Goal: Transaction & Acquisition: Purchase product/service

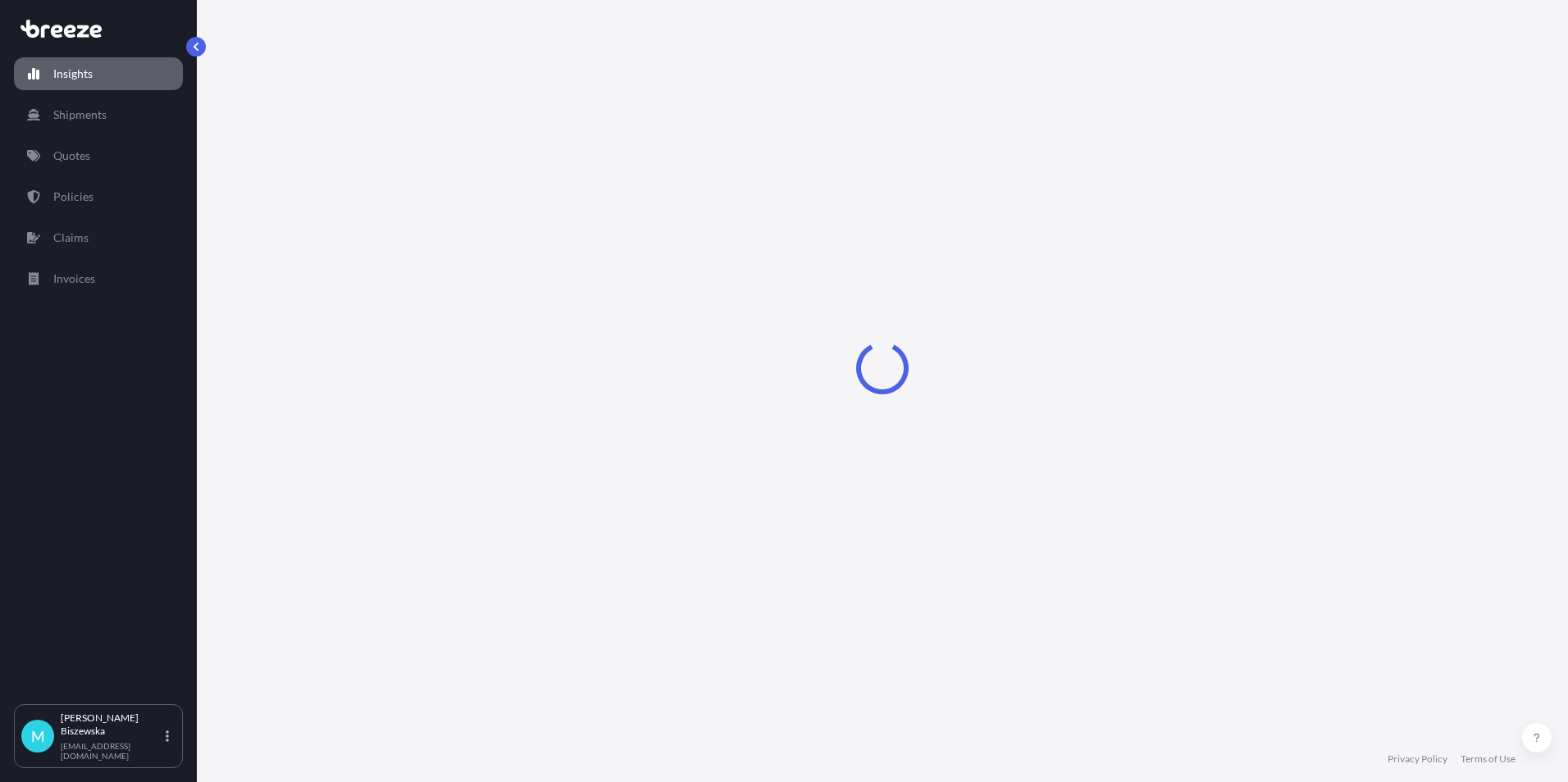
select select "2025"
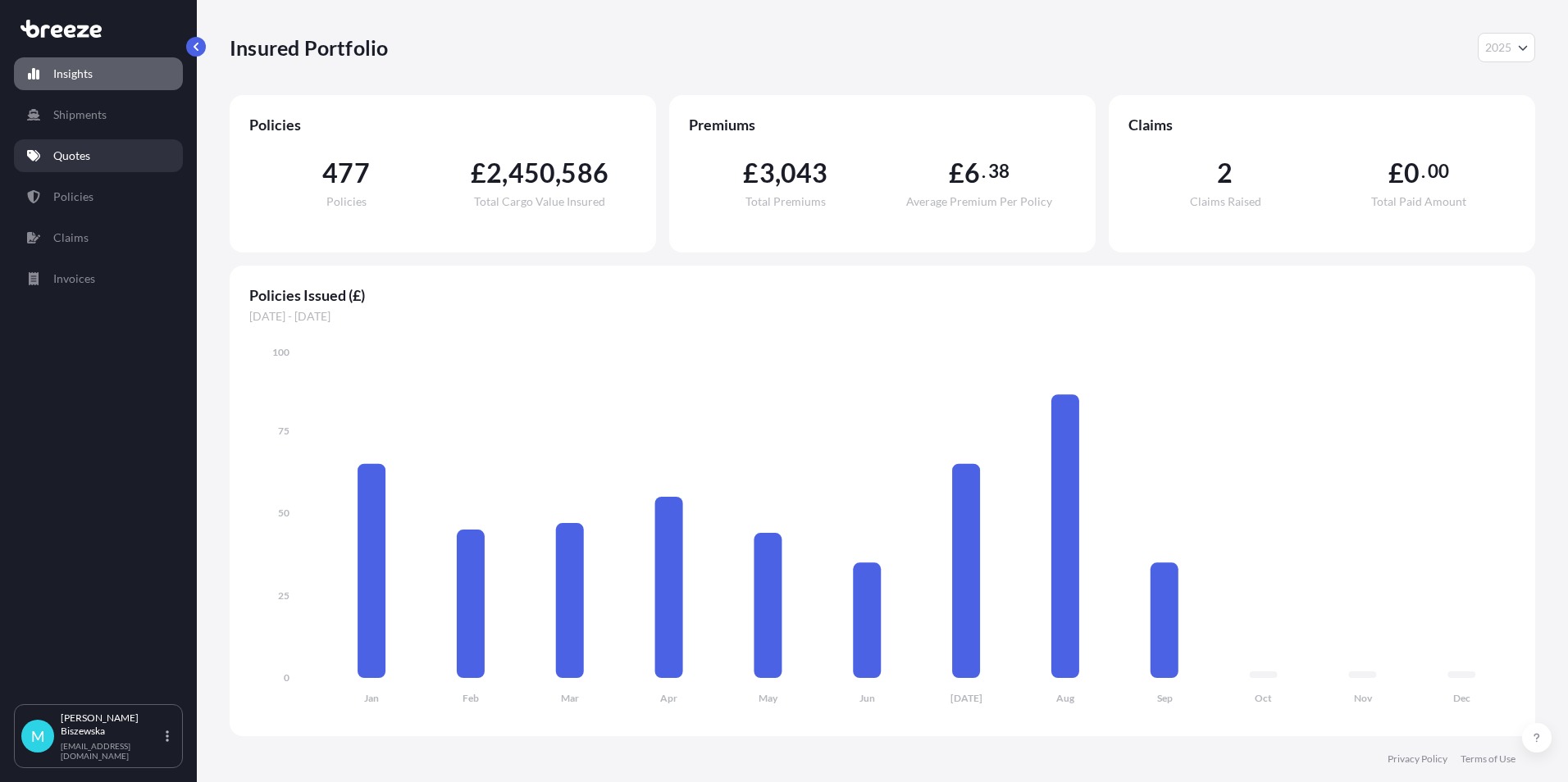
click at [113, 155] on link "Quotes" at bounding box center [98, 156] width 169 height 33
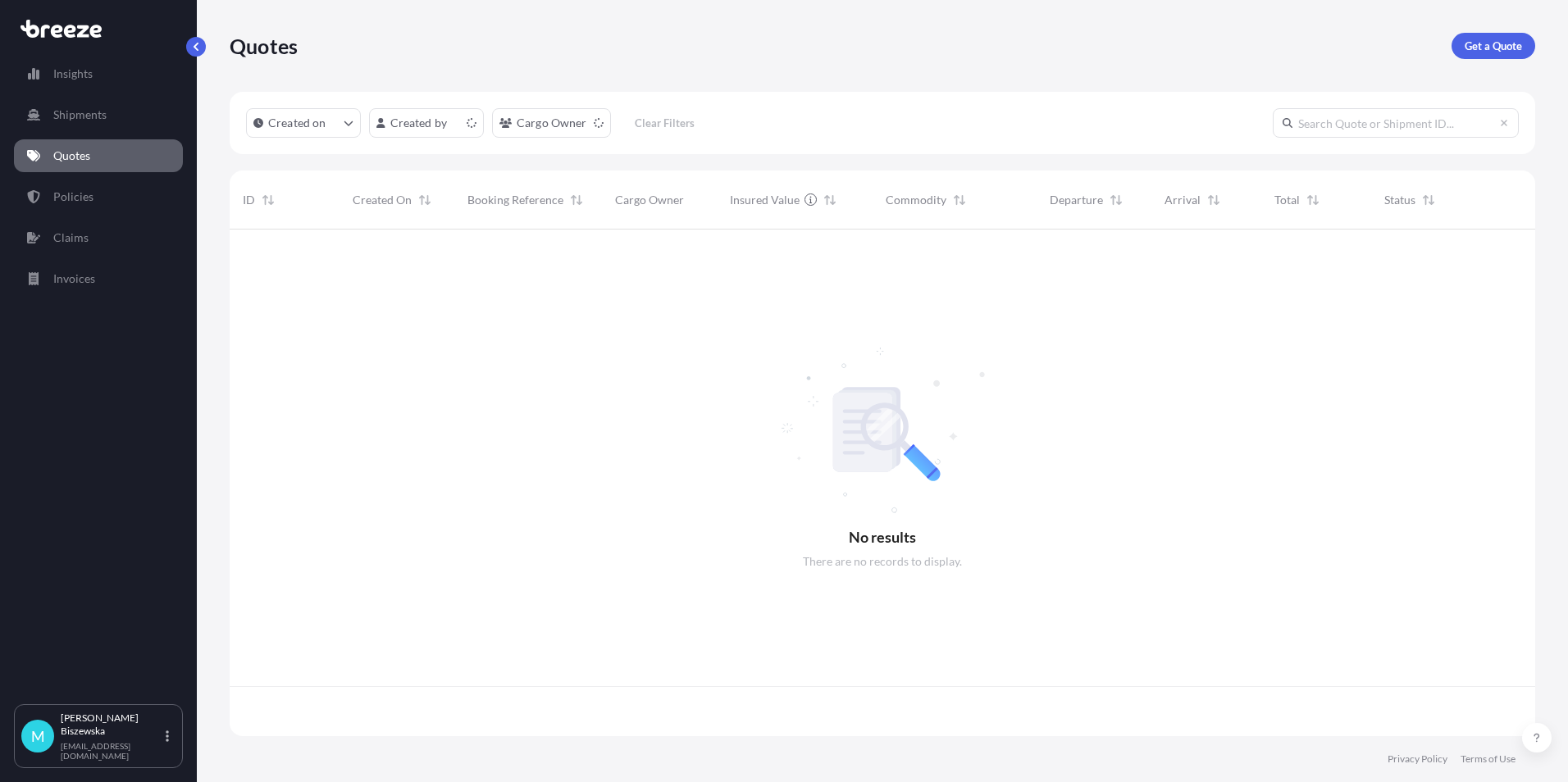
scroll to position [503, 1293]
click at [1498, 41] on p "Get a Quote" at bounding box center [1493, 46] width 58 height 16
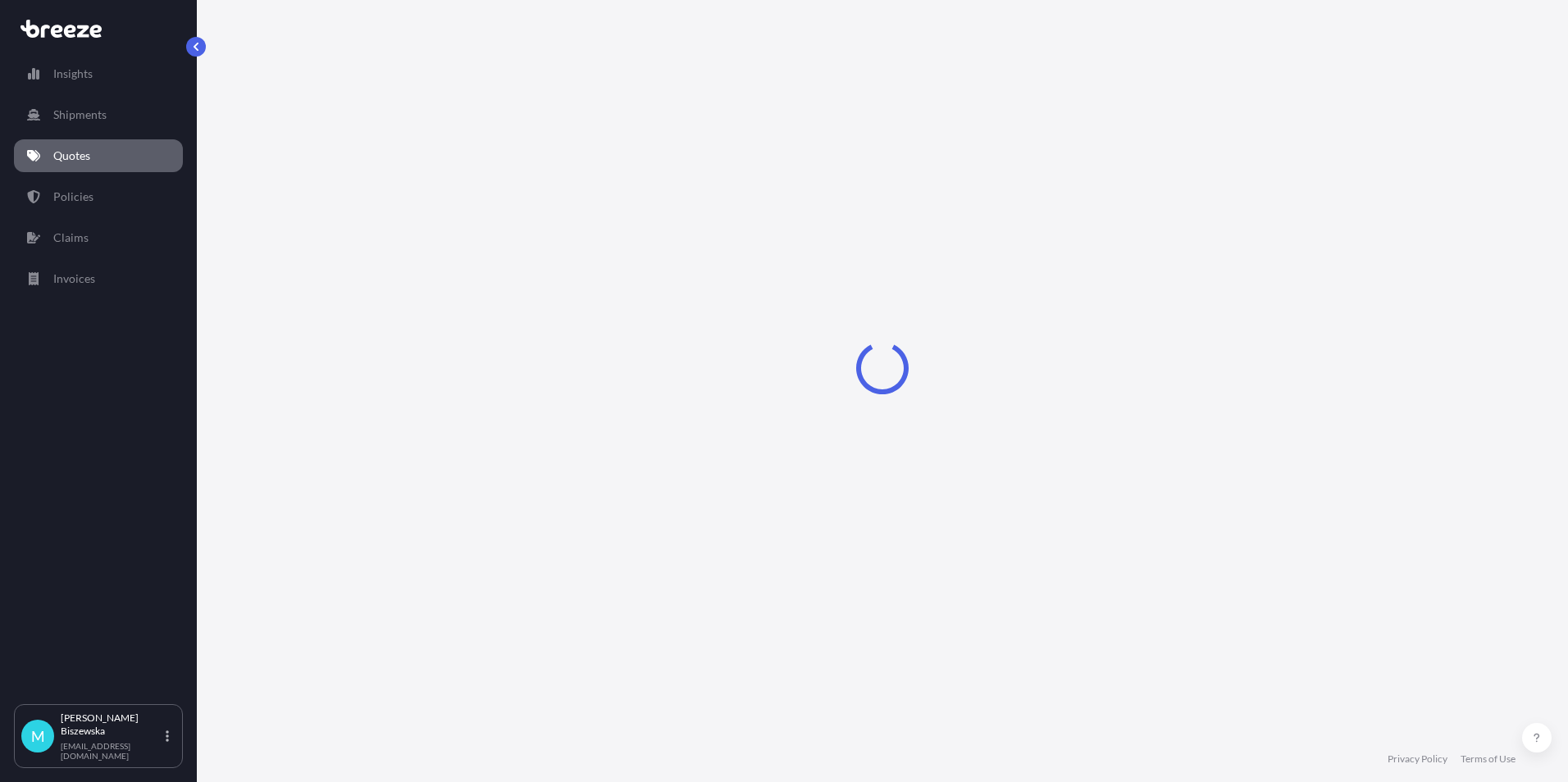
select select "Sea"
select select "1"
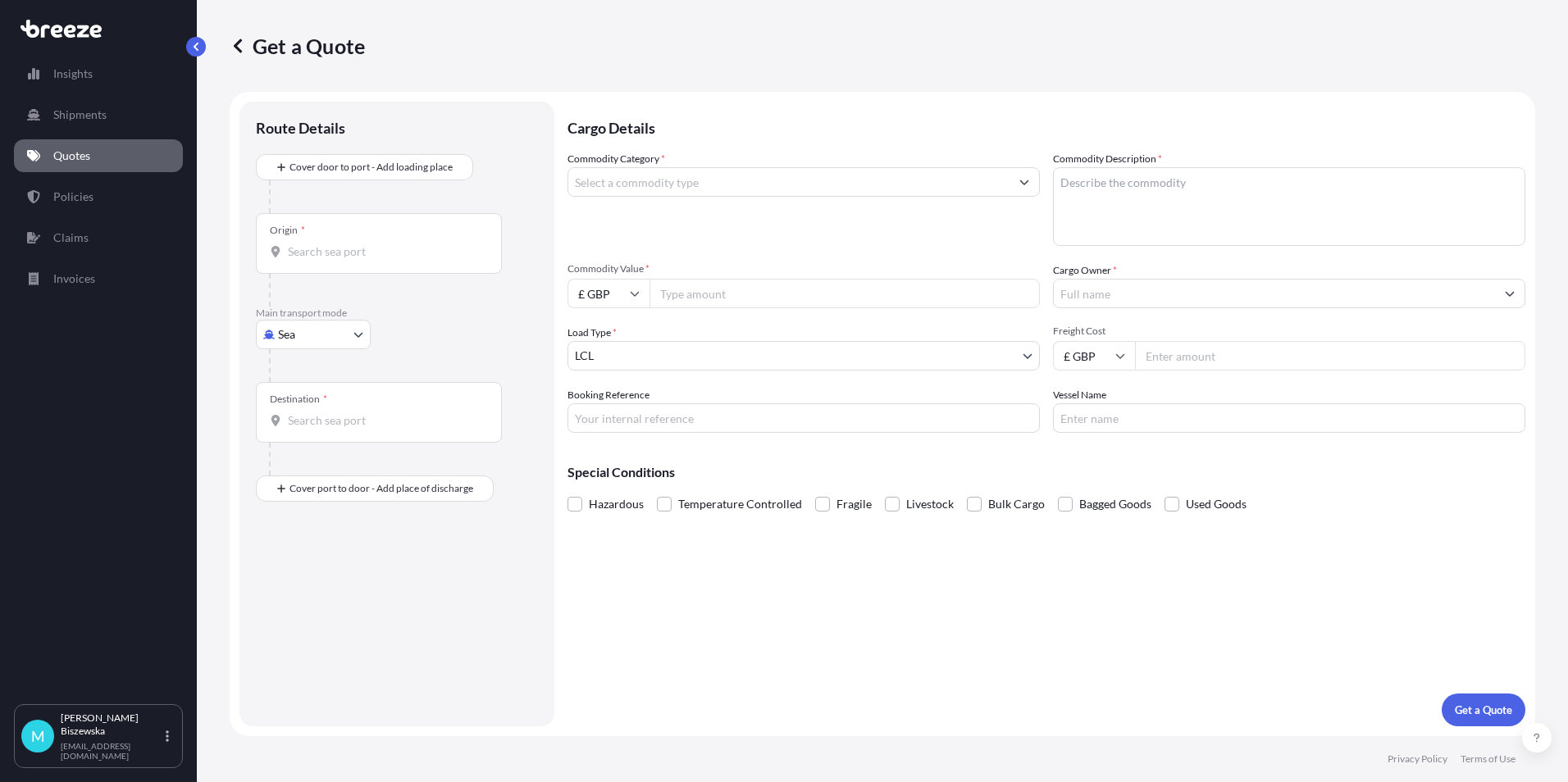
click at [309, 330] on body "Insights Shipments Quotes Policies Claims Invoices M [PERSON_NAME] [PERSON_NAME…" at bounding box center [784, 391] width 1568 height 782
click at [309, 436] on span "Road" at bounding box center [300, 436] width 26 height 16
select select "Road"
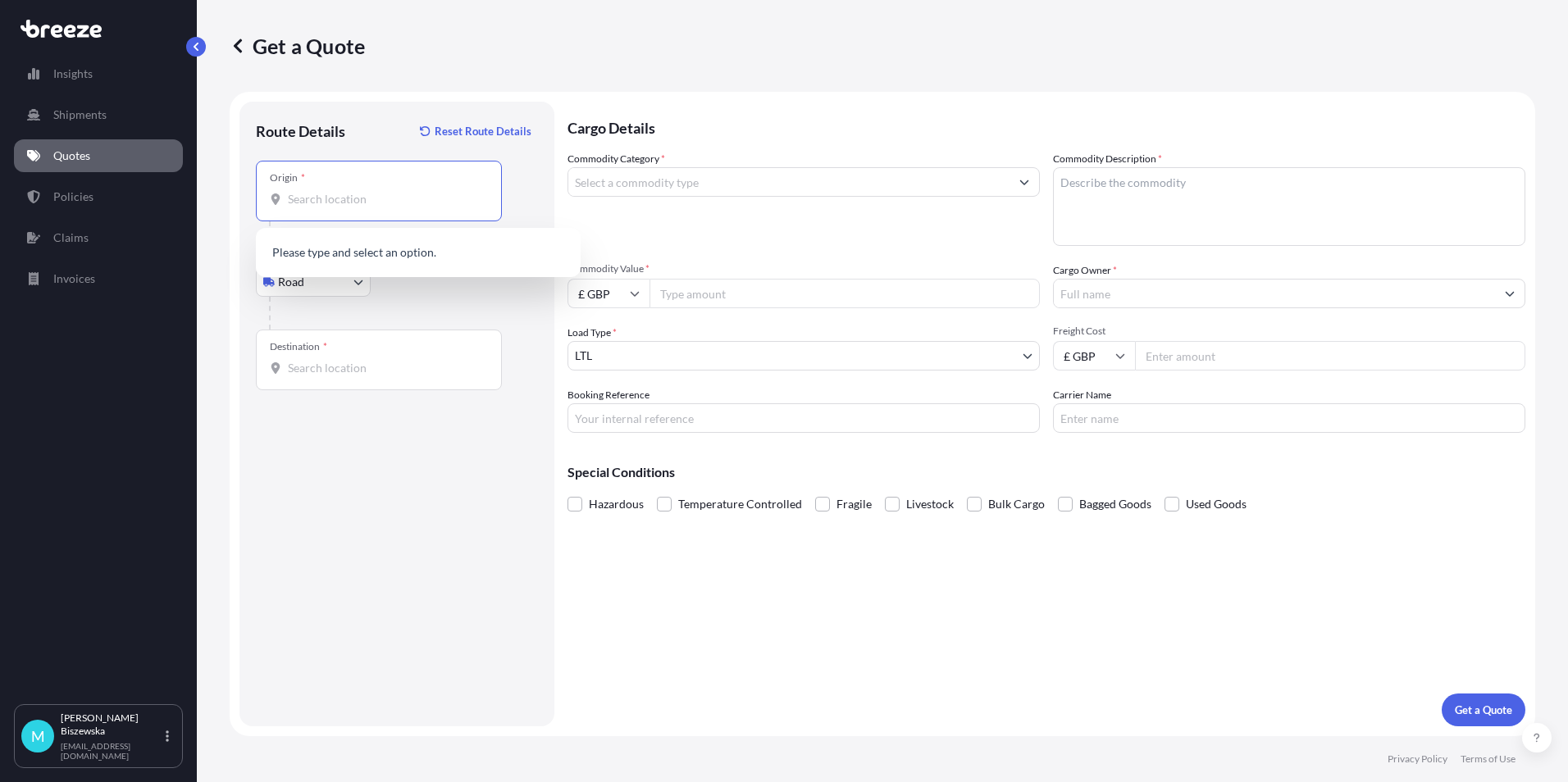
click at [299, 191] on input "Origin *" at bounding box center [385, 199] width 193 height 16
paste input "NW1 7AW"
click at [418, 260] on span "London NW1 7AW , [GEOGRAPHIC_DATA]" at bounding box center [440, 257] width 256 height 33
type input "London NW1 7AW, [GEOGRAPHIC_DATA]"
click at [440, 299] on div at bounding box center [404, 313] width 269 height 33
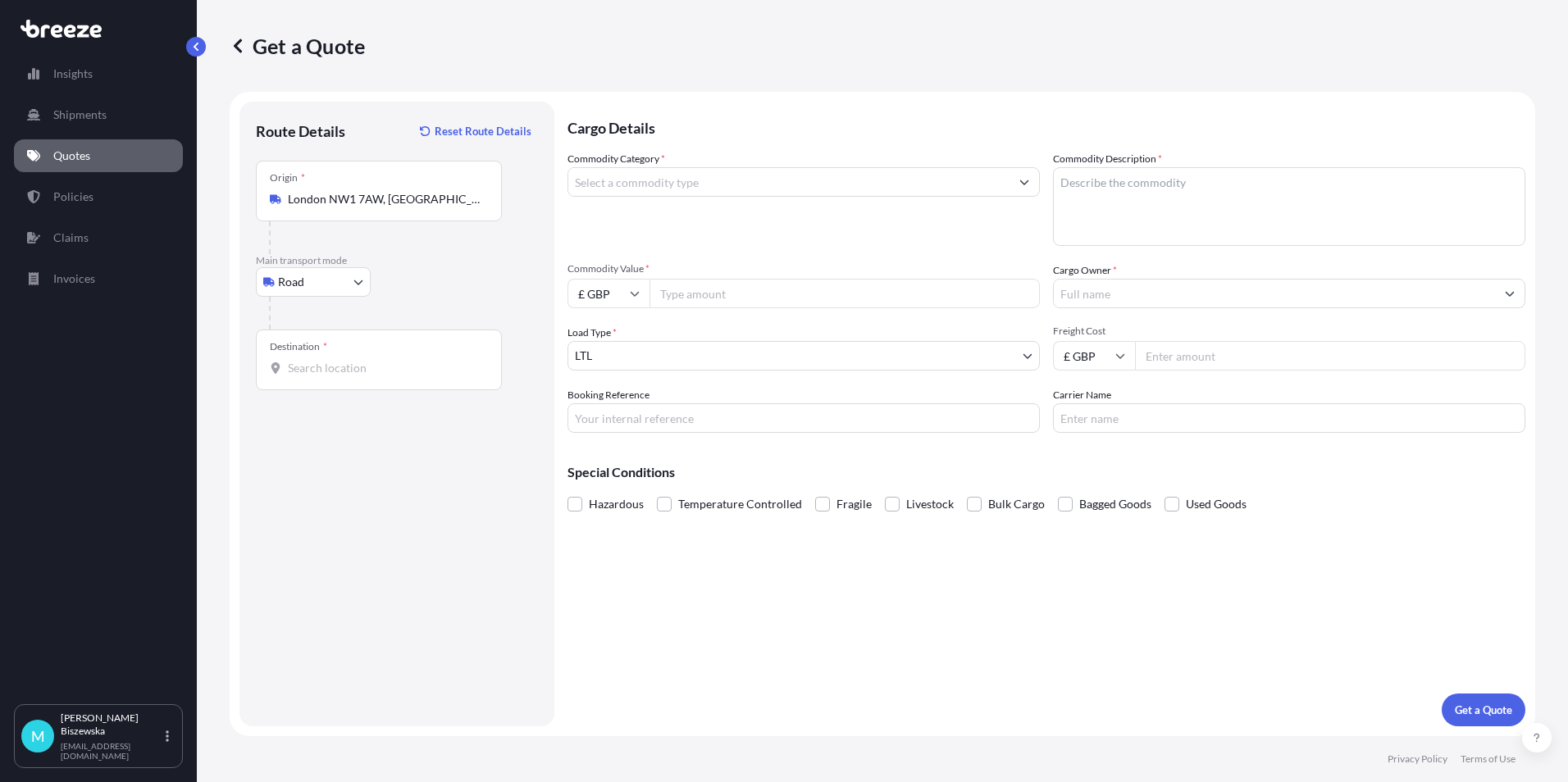
click at [302, 366] on input "Destination *" at bounding box center [385, 368] width 193 height 16
paste input "DE5 3GZ"
click at [376, 428] on span "[STREET_ADDRESS][PERSON_NAME]" at bounding box center [440, 426] width 256 height 33
type input "[STREET_ADDRESS][PERSON_NAME]"
click at [694, 595] on div "Cargo Details Commodity Category * Commodity Description * Commodity Value * £ …" at bounding box center [1046, 413] width 957 height 624
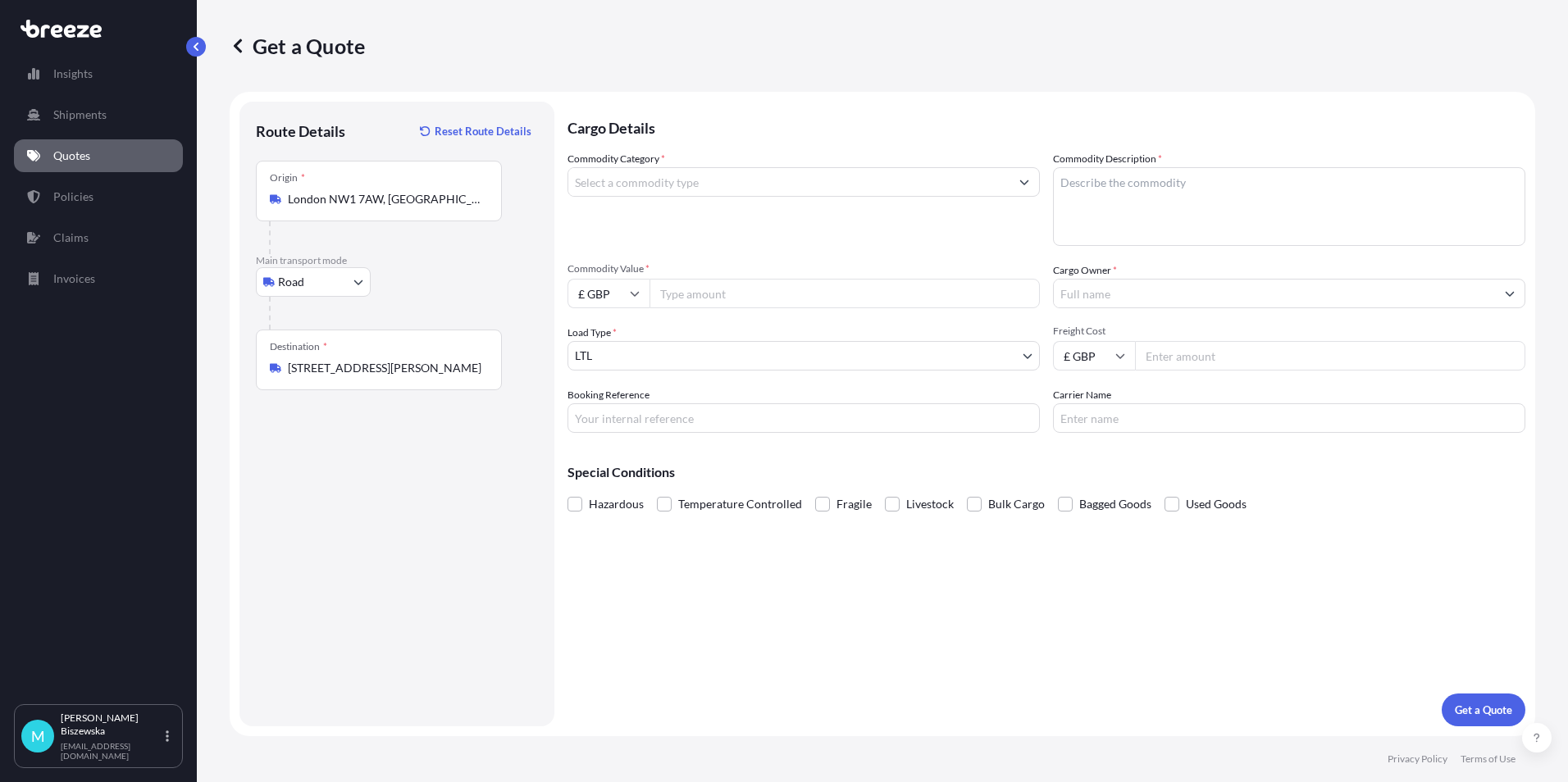
click at [651, 178] on input "Commodity Category *" at bounding box center [788, 182] width 441 height 30
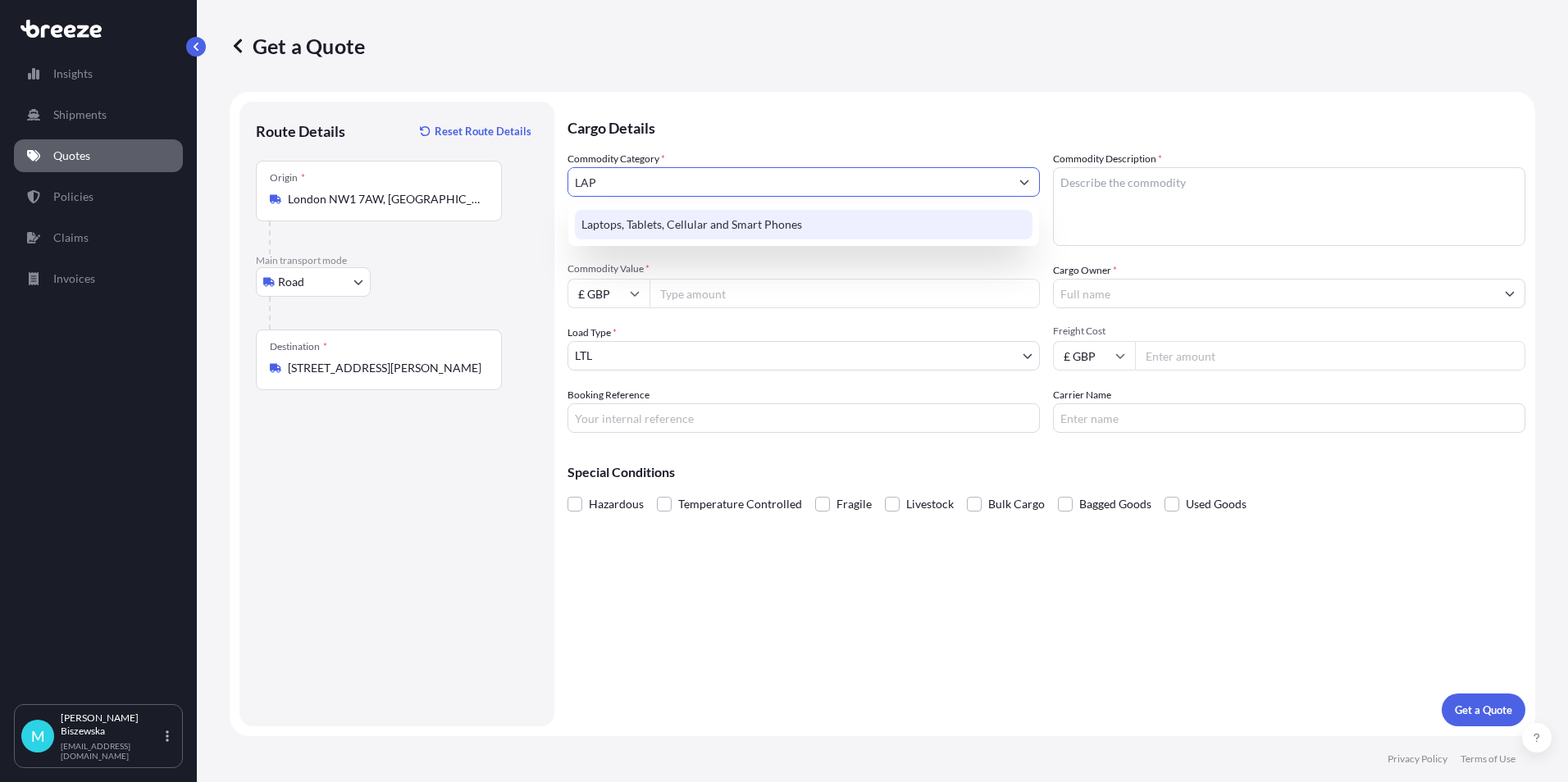
click at [654, 219] on div "Laptops, Tablets, Cellular and Smart Phones" at bounding box center [803, 224] width 457 height 30
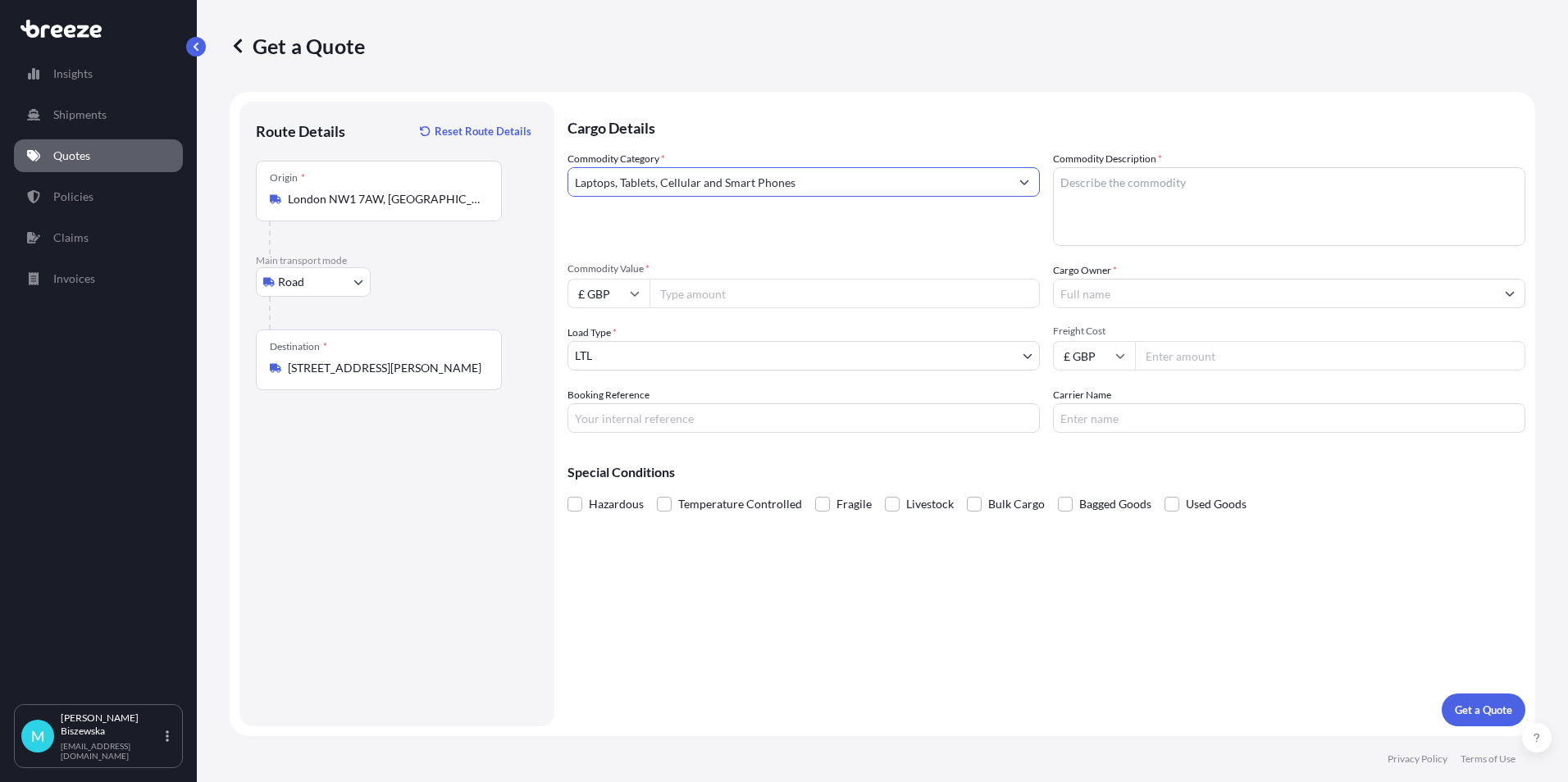
type input "Laptops, Tablets, Cellular and Smart Phones"
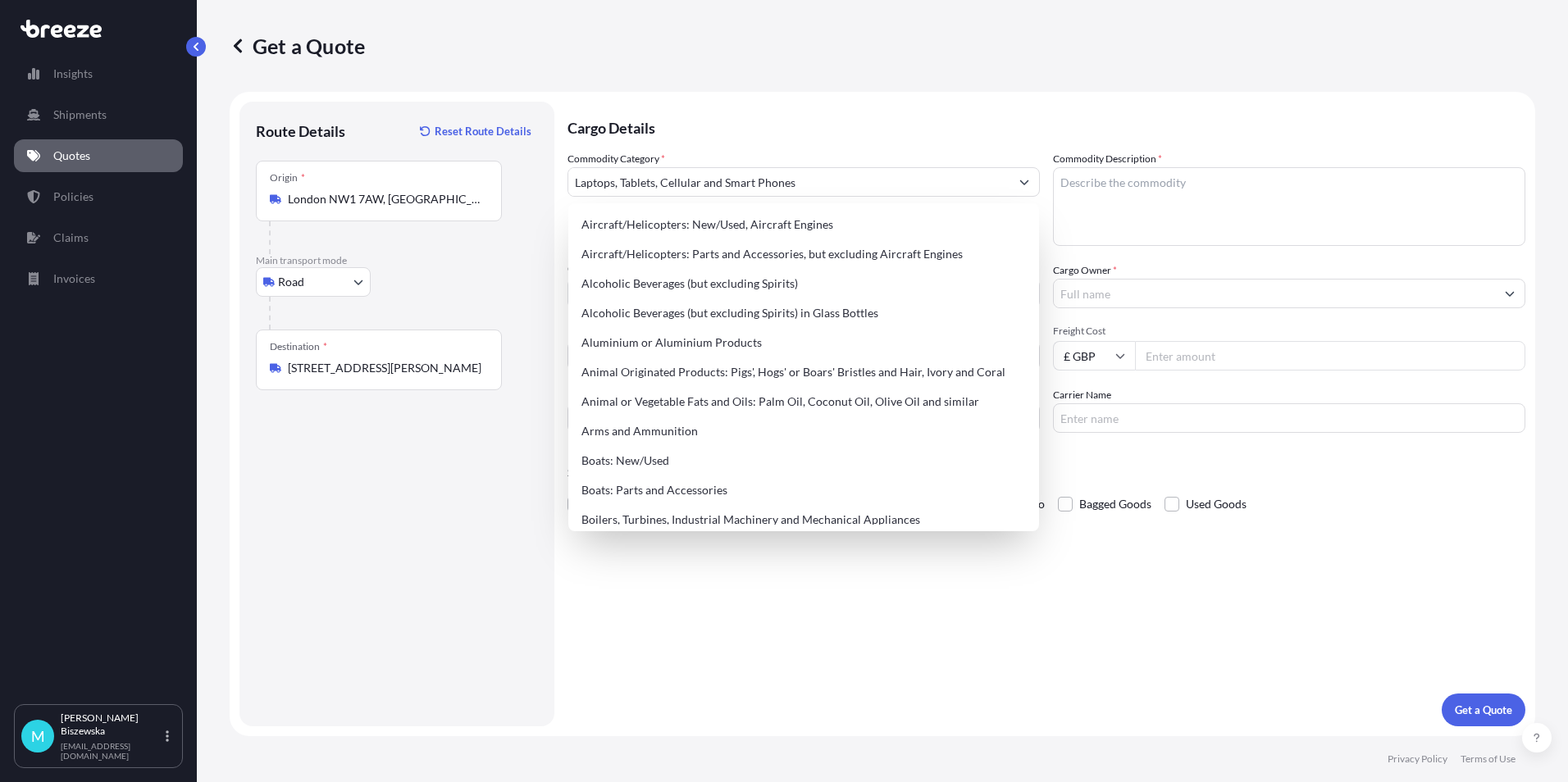
click at [727, 140] on p "Cargo Details" at bounding box center [1046, 126] width 957 height 49
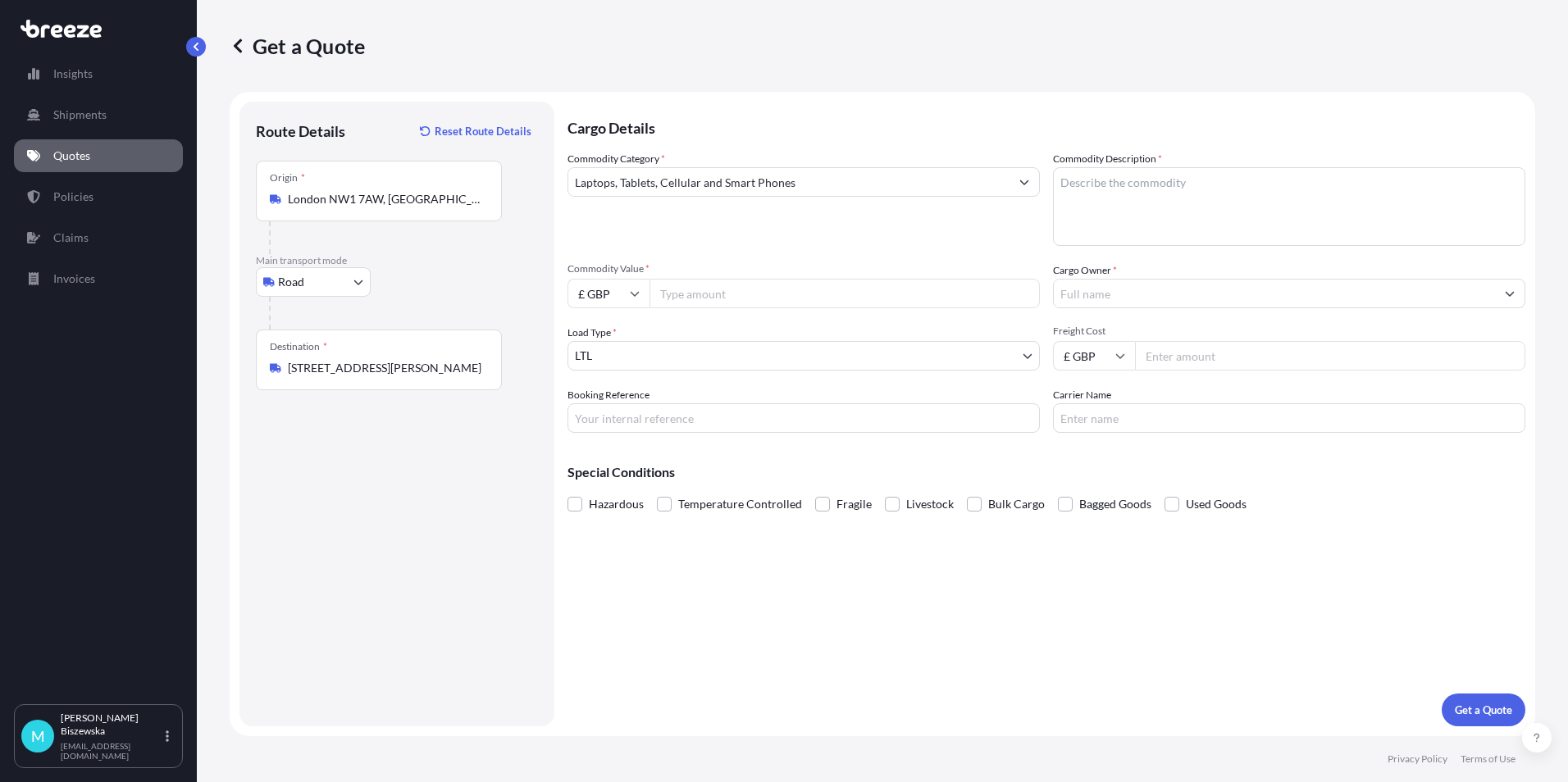
click at [724, 297] on input "Commodity Value *" at bounding box center [844, 294] width 390 height 30
type input "1200"
click at [746, 238] on div "Commodity Category * Laptops, Tablets, Cellular and Smart Phones" at bounding box center [803, 198] width 472 height 95
click at [614, 422] on input "Booking Reference" at bounding box center [803, 418] width 472 height 30
paste input "2218186"
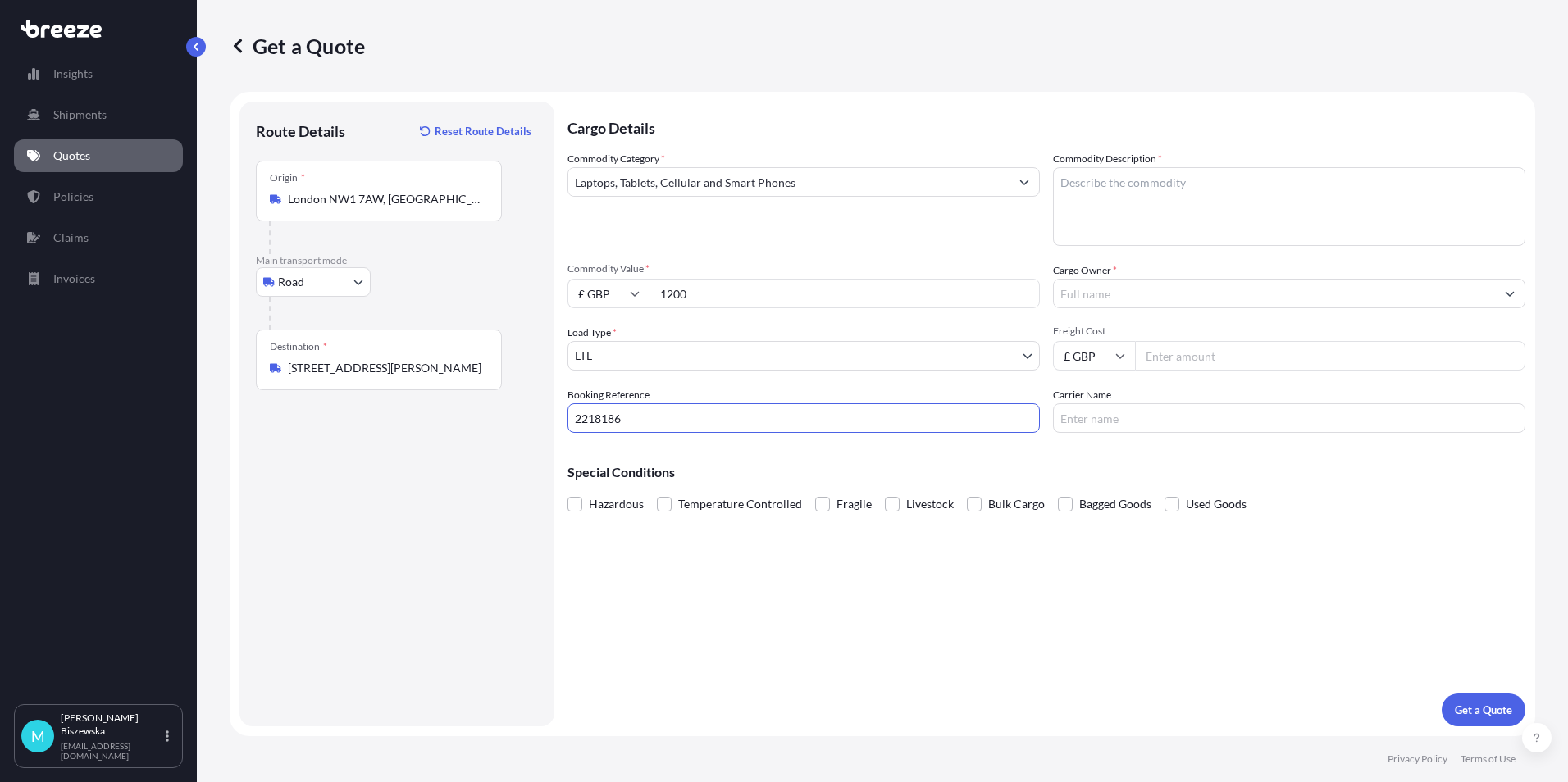
type input "2218186"
click at [646, 577] on div "Cargo Details Commodity Category * Laptops, Tablets, Cellular and Smart Phones …" at bounding box center [1046, 413] width 957 height 624
click at [1075, 183] on textarea "Commodity Description *" at bounding box center [1289, 206] width 472 height 78
paste textarea "LAPTOP & HEADSET"
type textarea "LAPTOP & HEADSET"
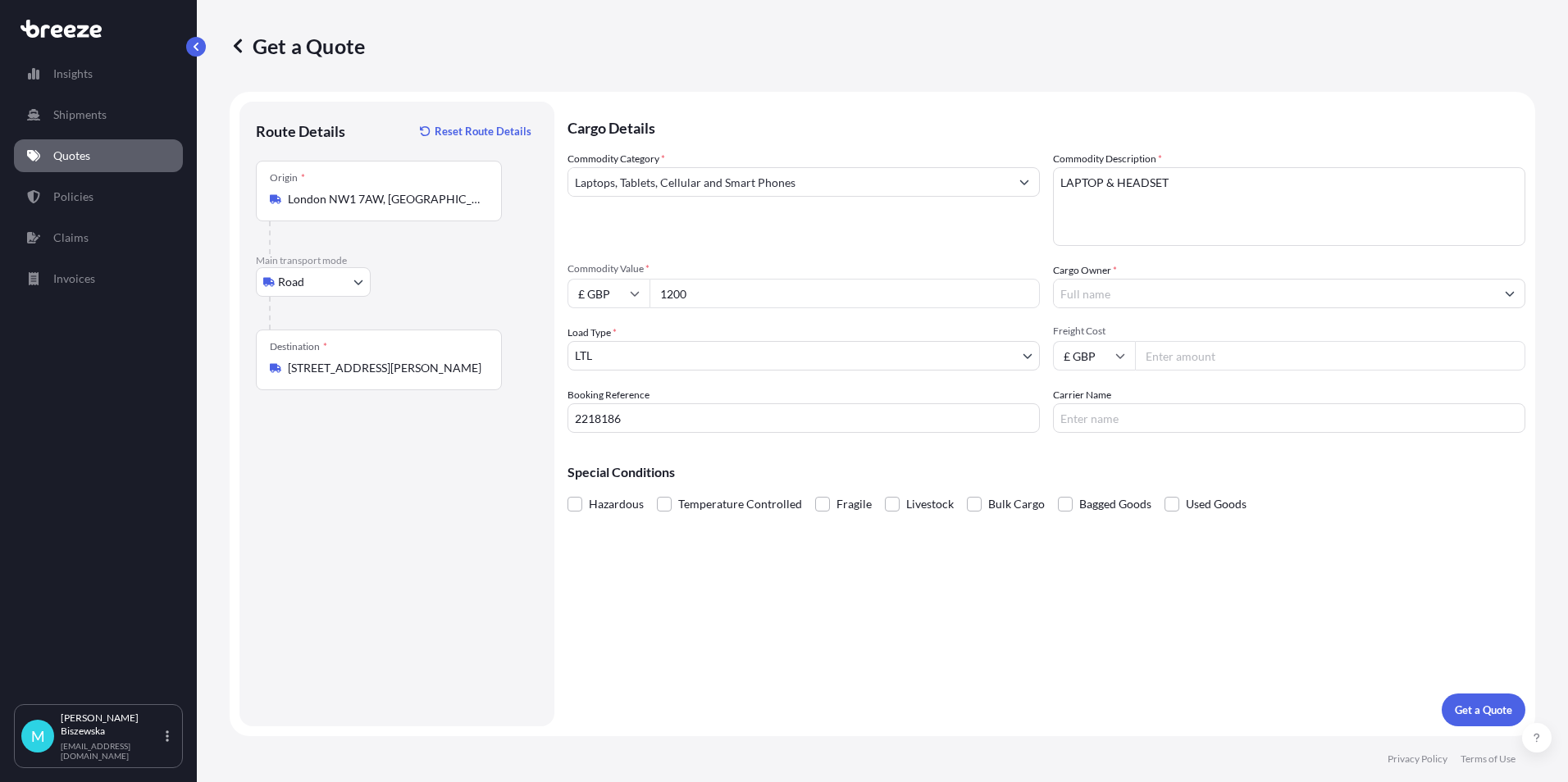
click at [977, 233] on div "Commodity Category * Laptops, Tablets, Cellular and Smart Phones" at bounding box center [803, 198] width 472 height 95
click at [1146, 293] on input "Cargo Owner *" at bounding box center [1274, 294] width 441 height 30
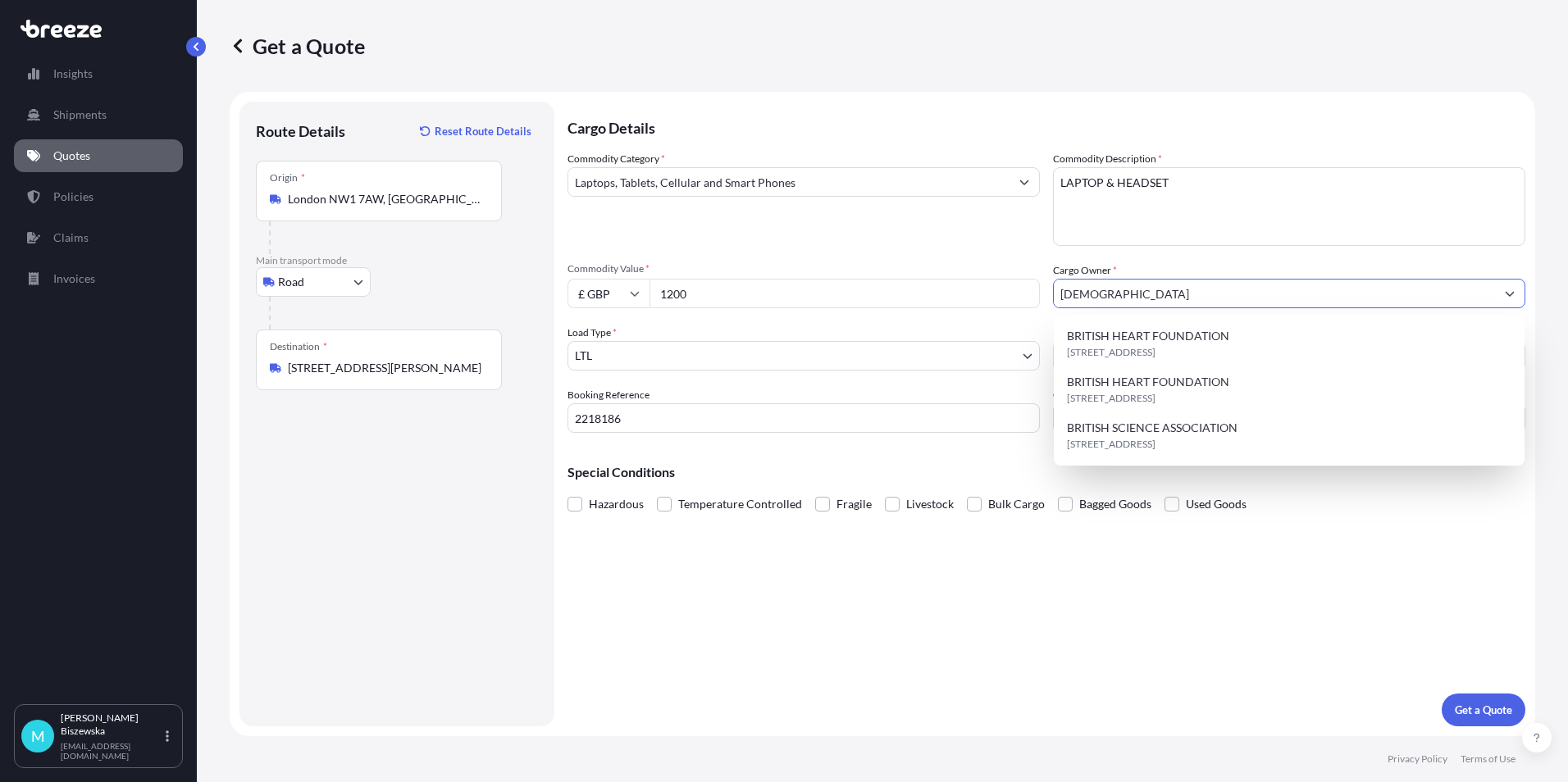
click at [1147, 340] on span "BRITISH HEART FOUNDATION" at bounding box center [1148, 336] width 163 height 16
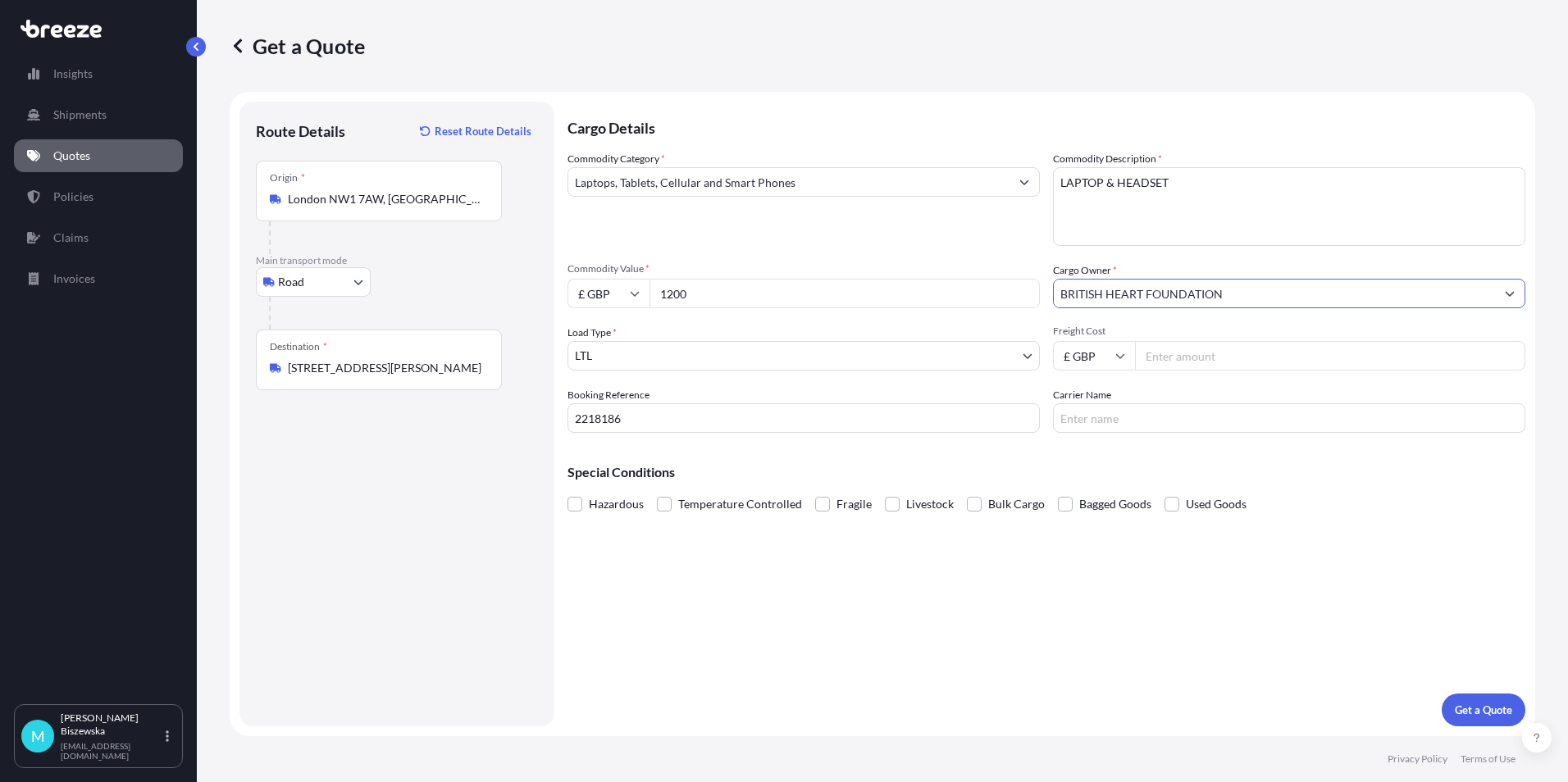
type input "BRITISH HEART FOUNDATION"
click at [960, 231] on div "Commodity Category * Laptops, Tablets, Cellular and Smart Phones" at bounding box center [803, 198] width 472 height 95
click at [1236, 354] on input "Freight Cost" at bounding box center [1329, 356] width 390 height 30
type input "33.75"
click at [1164, 450] on div "Special Conditions Hazardous Temperature Controlled Fragile Livestock Bulk Carg…" at bounding box center [1046, 480] width 957 height 70
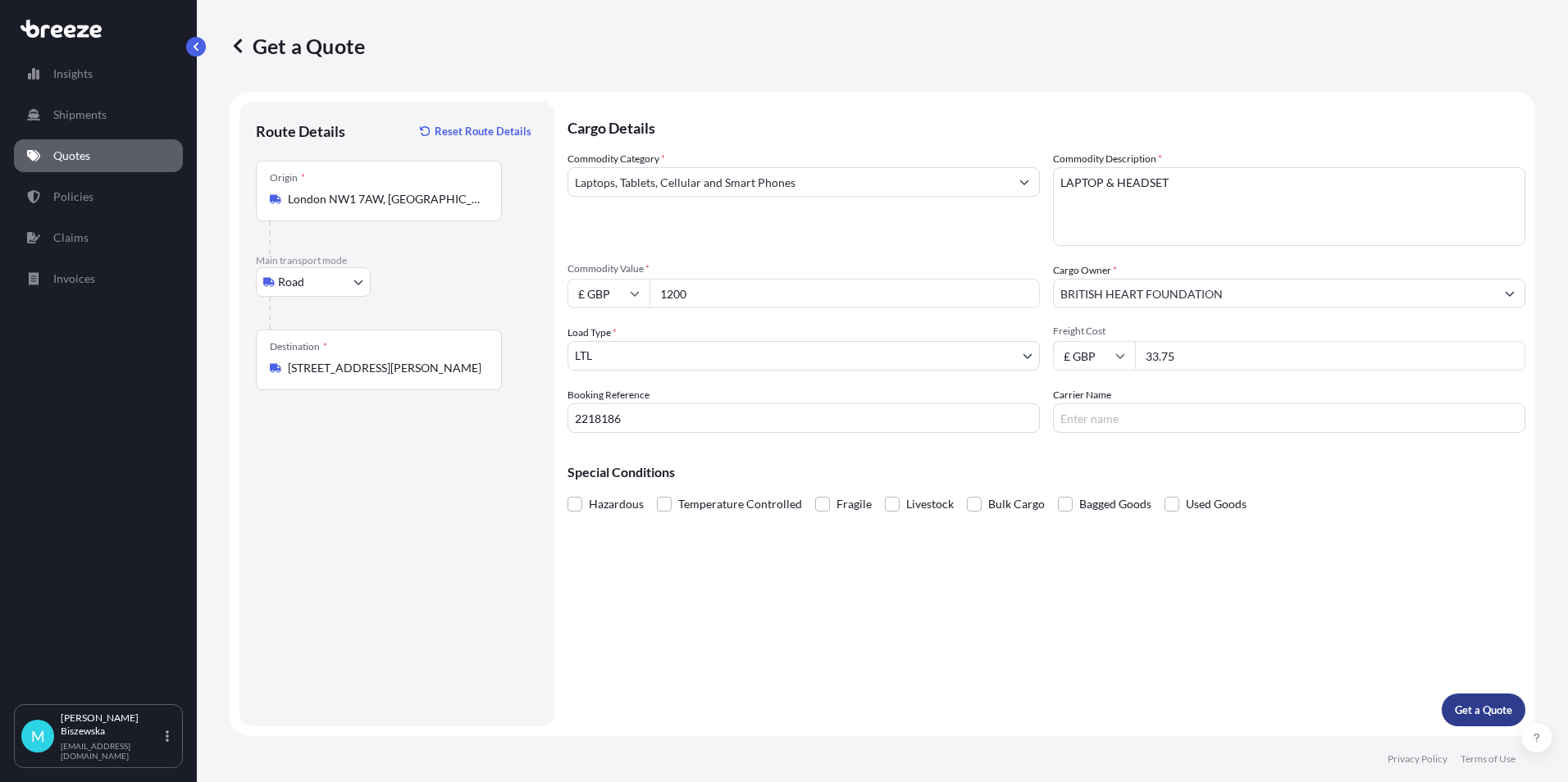
click at [1486, 714] on p "Get a Quote" at bounding box center [1483, 709] width 58 height 16
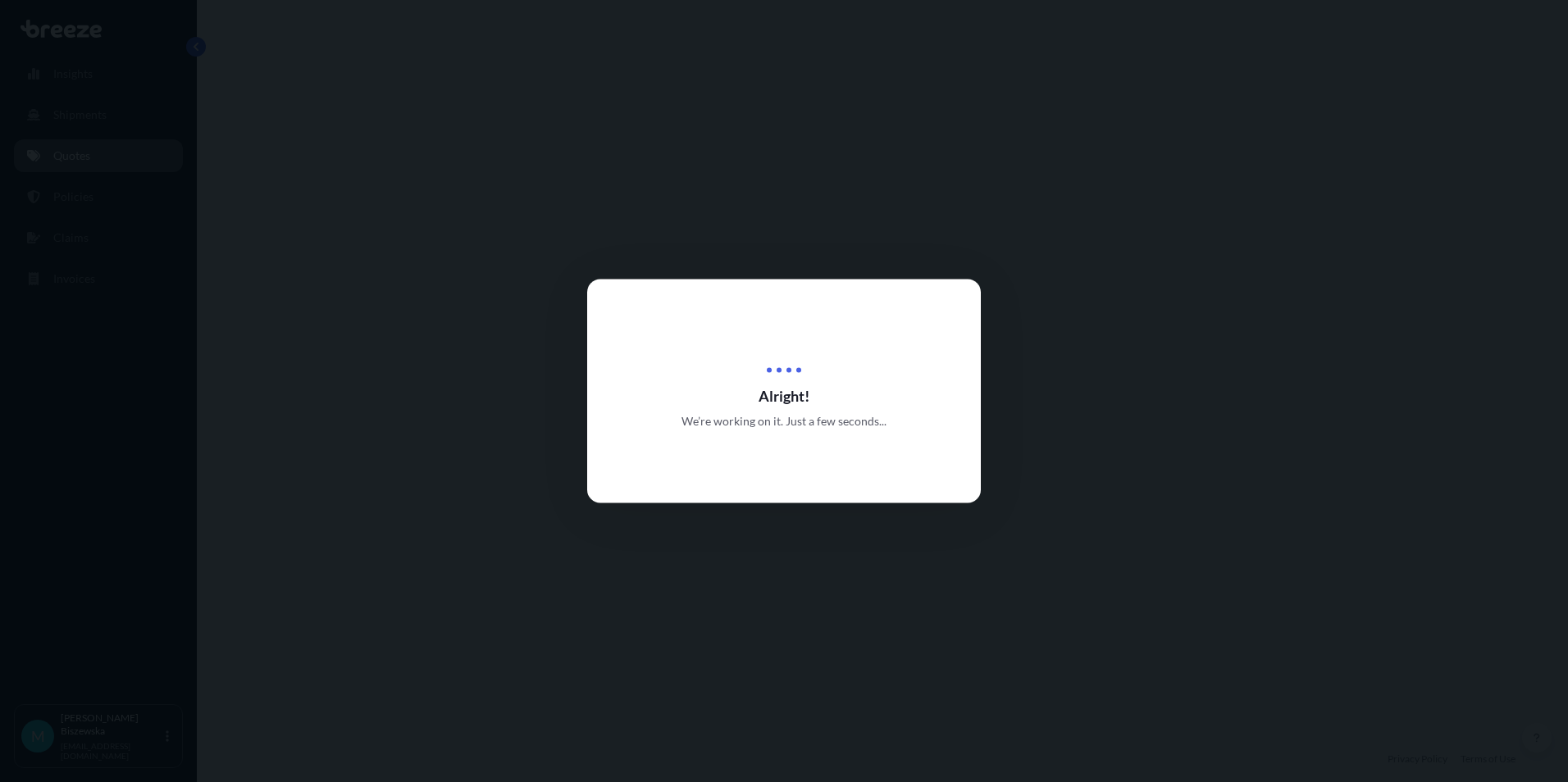
select select "Road"
select select "1"
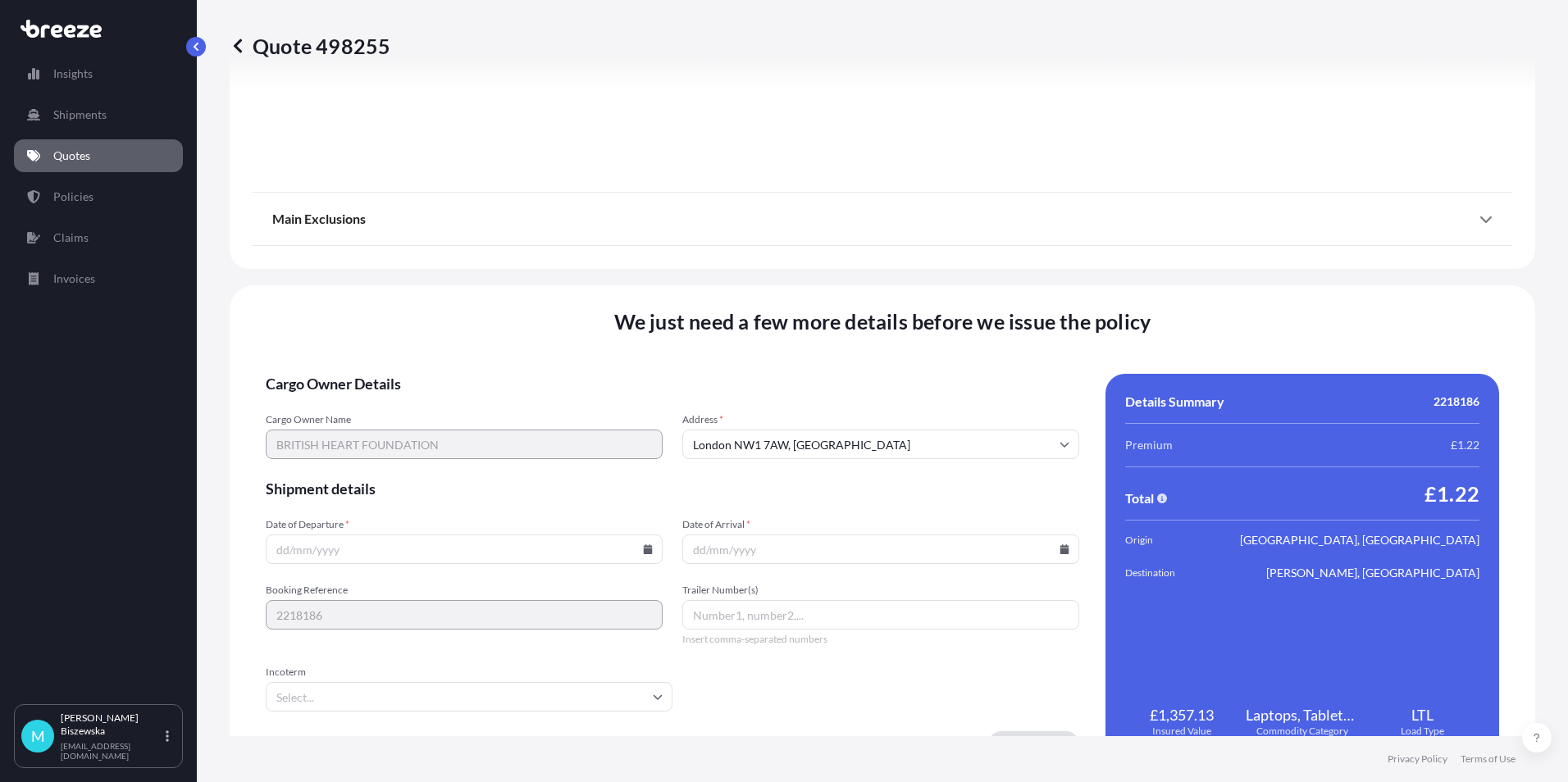
scroll to position [1820, 0]
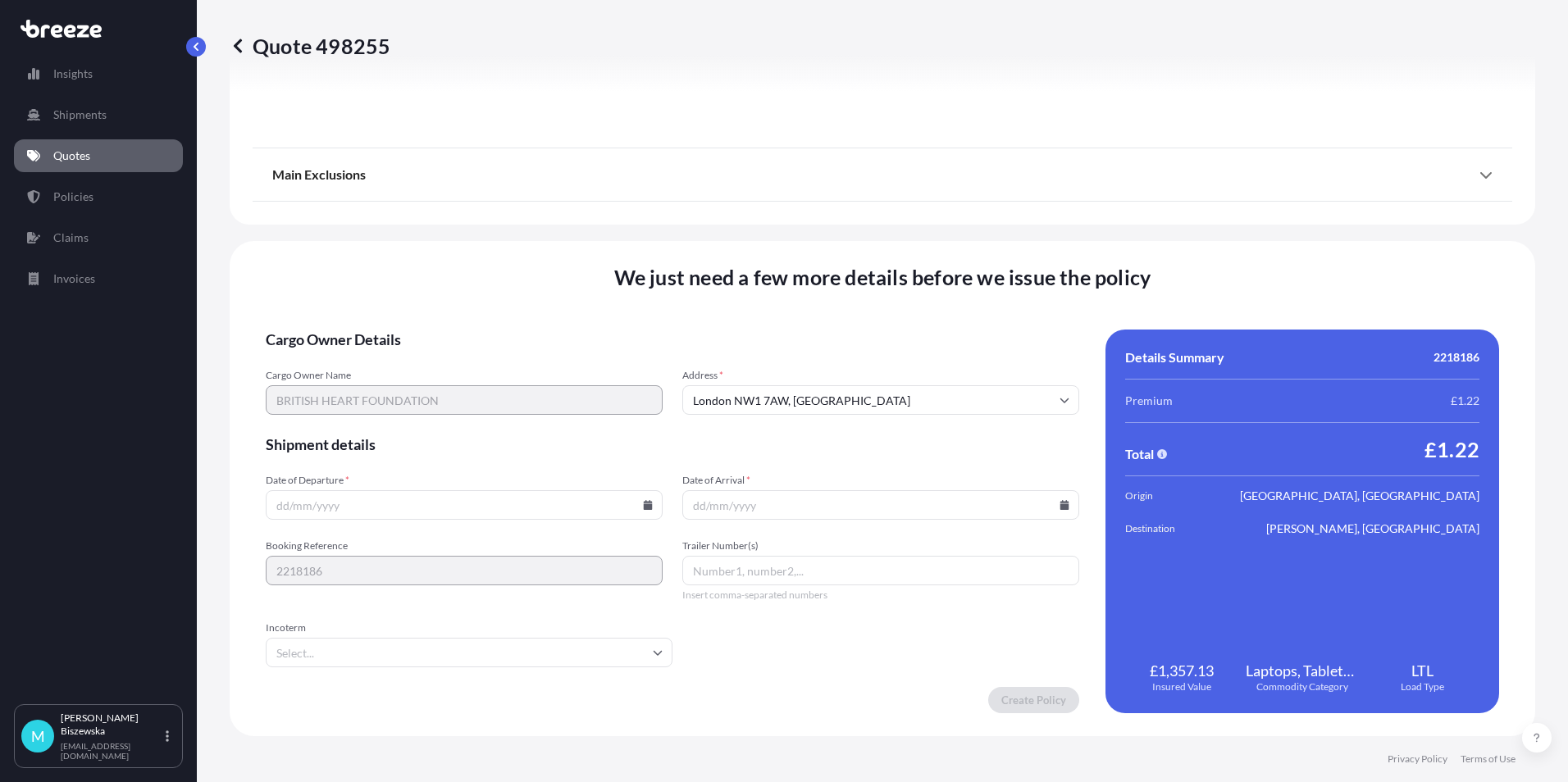
click at [645, 500] on icon at bounding box center [648, 505] width 10 height 10
click at [498, 291] on button "5" at bounding box center [501, 297] width 26 height 26
type input "[DATE]"
click at [1060, 506] on icon at bounding box center [1065, 505] width 9 height 10
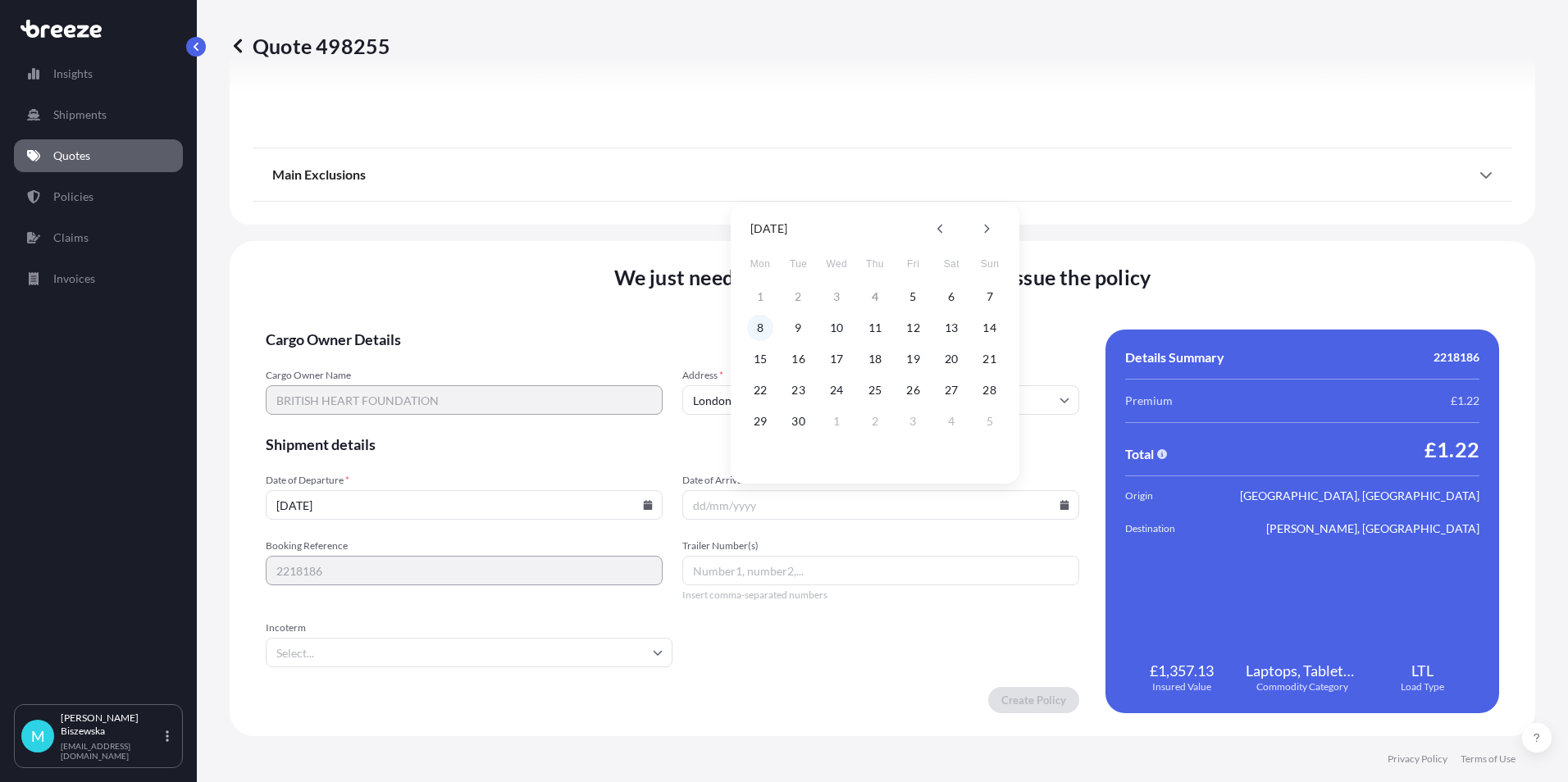
click at [763, 323] on button "8" at bounding box center [760, 327] width 26 height 26
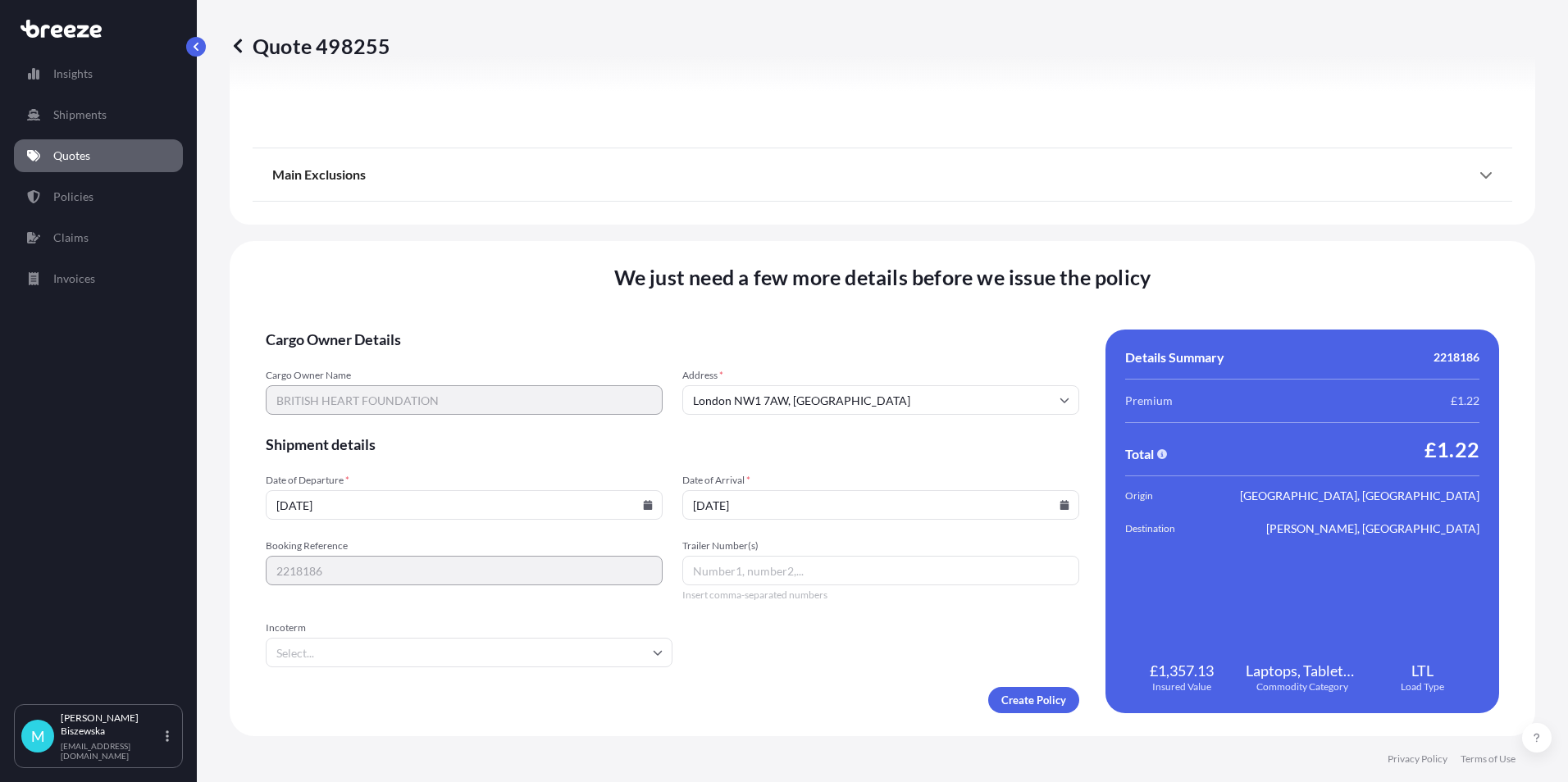
type input "[DATE]"
drag, startPoint x: 749, startPoint y: 648, endPoint x: 1037, endPoint y: 705, distance: 293.6
click at [749, 649] on form "Cargo Owner Details Cargo Owner Name BRITISH HEART FOUNDATION Address * [GEOGRA…" at bounding box center [673, 521] width 814 height 384
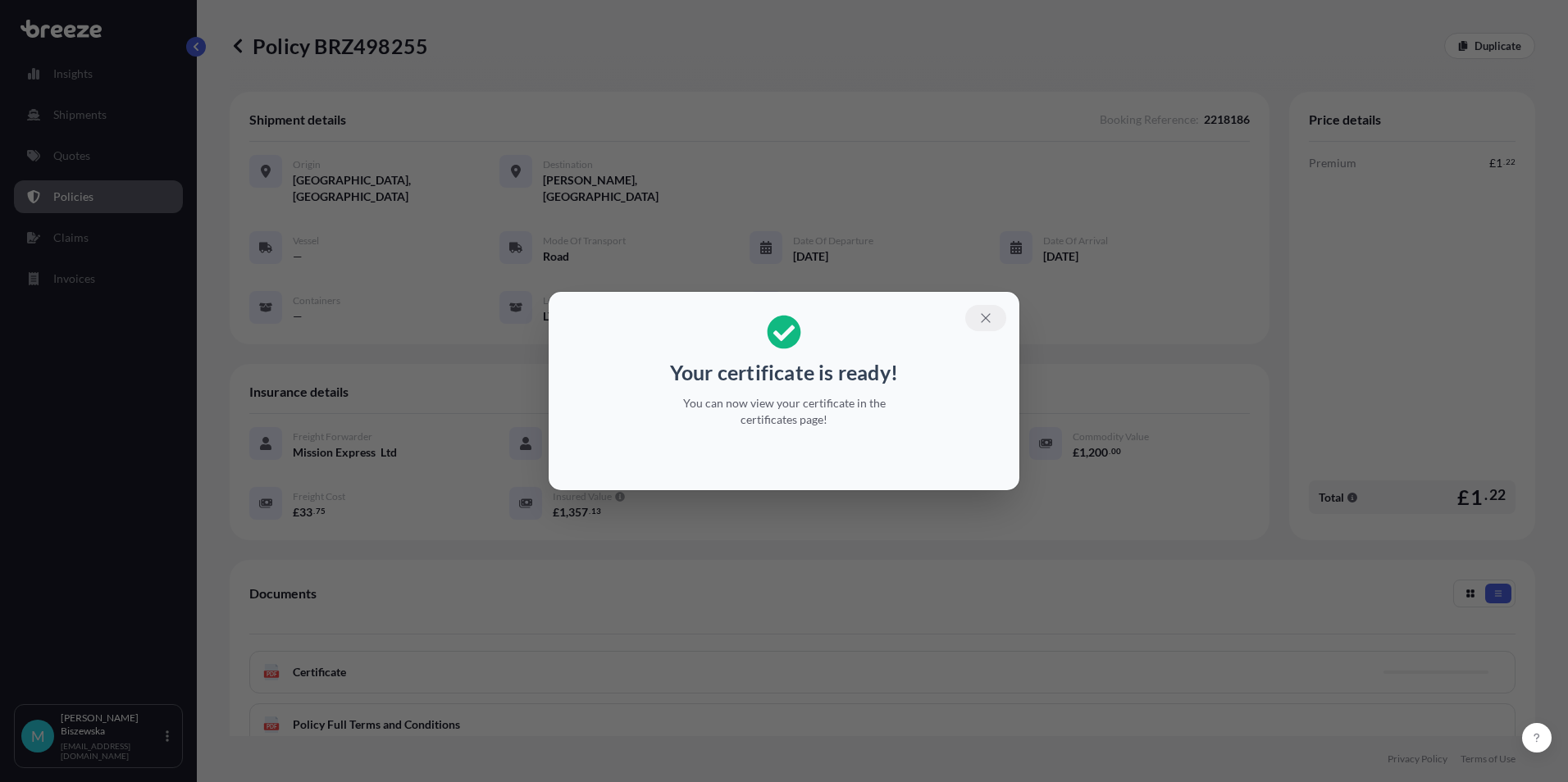
click at [996, 313] on button "button" at bounding box center [985, 318] width 41 height 26
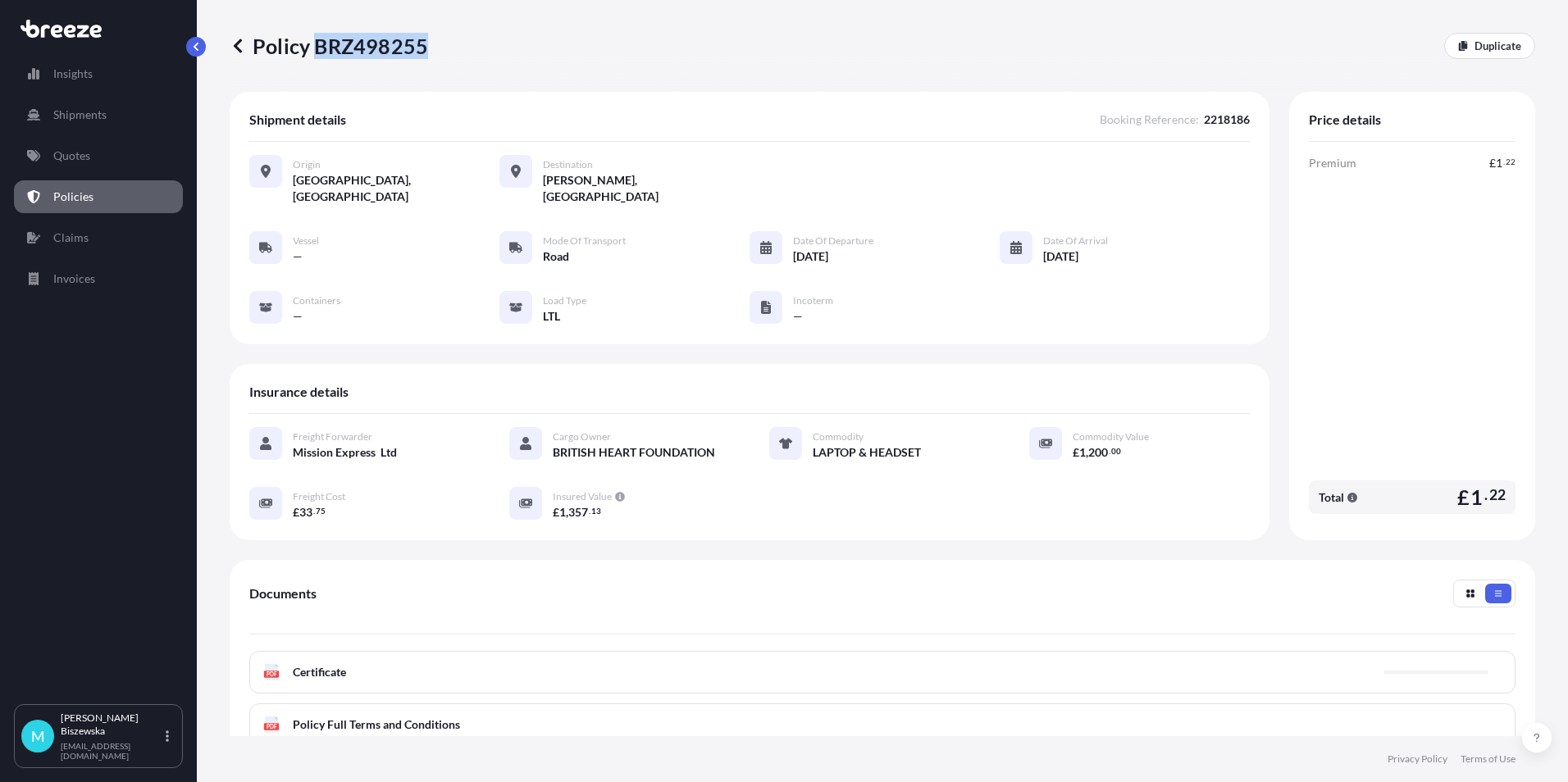
drag, startPoint x: 314, startPoint y: 43, endPoint x: 424, endPoint y: 44, distance: 110.0
click at [424, 44] on p "Policy BRZ498255" at bounding box center [328, 46] width 198 height 26
drag, startPoint x: 424, startPoint y: 44, endPoint x: 404, endPoint y: 44, distance: 20.0
copy p "BRZ498255"
